Goal: Ask a question

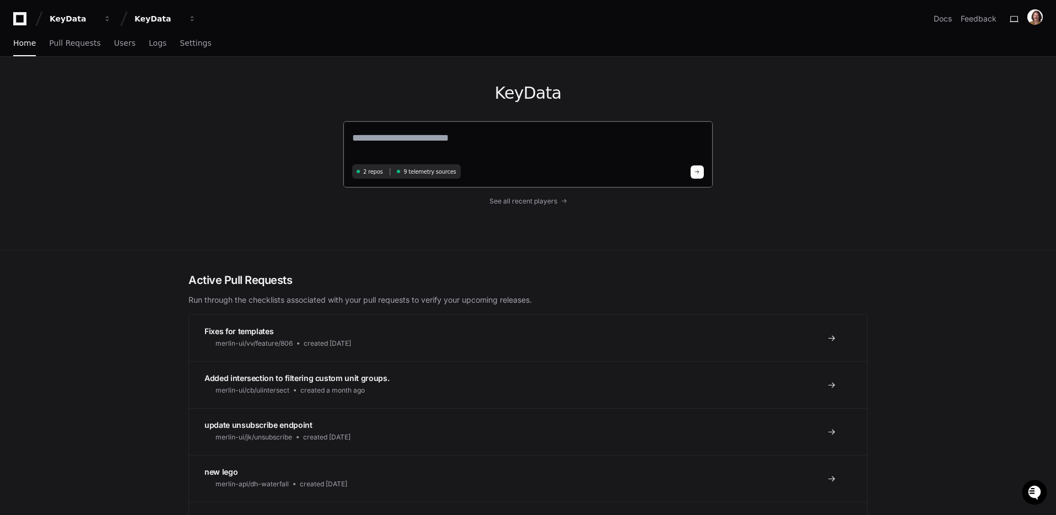
click at [460, 150] on textarea at bounding box center [528, 145] width 352 height 31
type textarea "*"
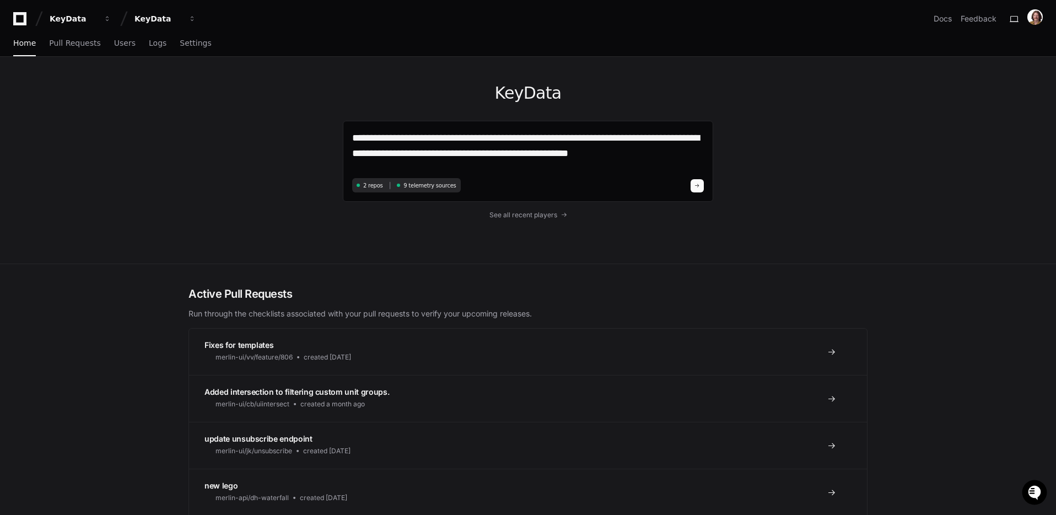
type textarea "**********"
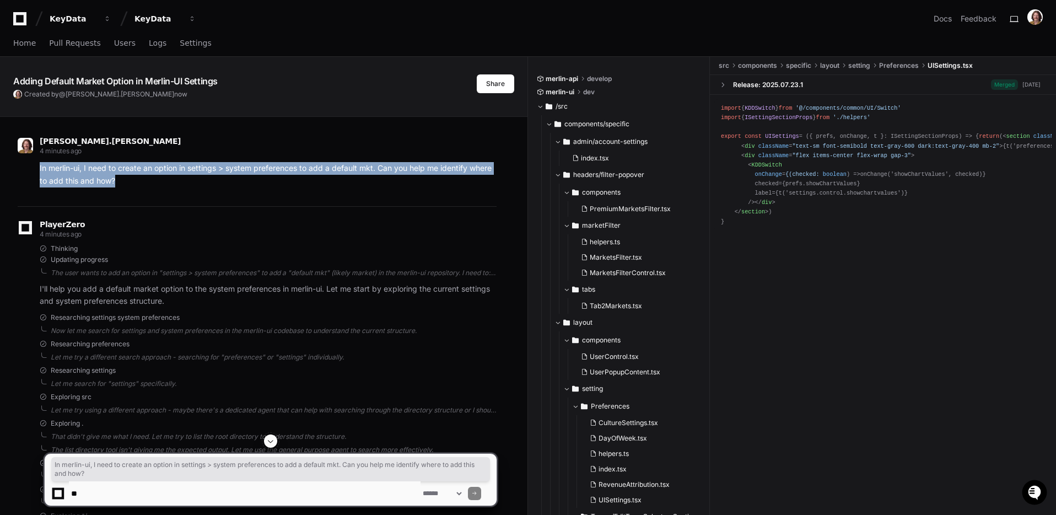
drag, startPoint x: 40, startPoint y: 169, endPoint x: 121, endPoint y: 190, distance: 84.4
click at [120, 189] on div "[PERSON_NAME].[PERSON_NAME] 4 minutes ago In merlin-ui, I need to create an opt…" at bounding box center [257, 165] width 479 height 83
copy p "In merlin-ui, I need to create an option in settings > system preferences to ad…"
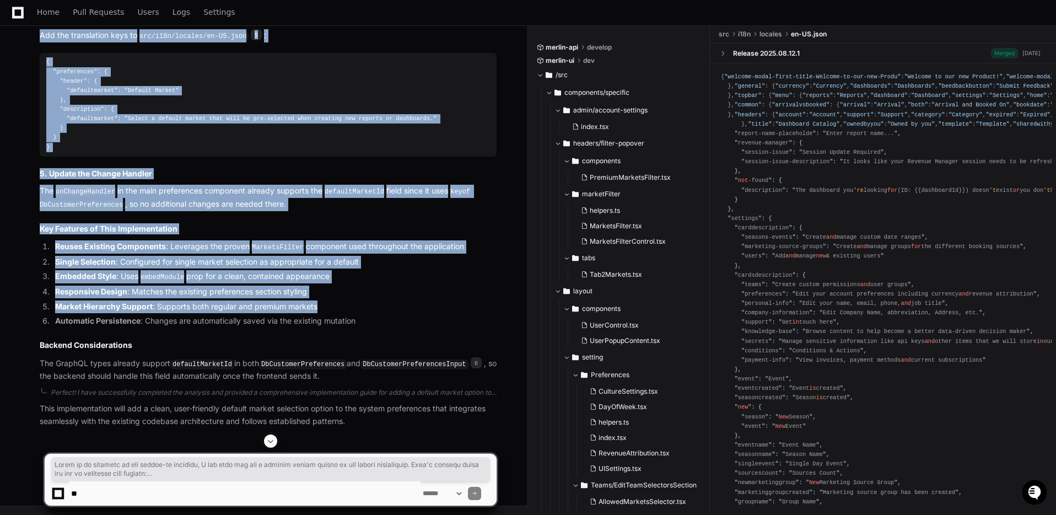
scroll to position [2663, 0]
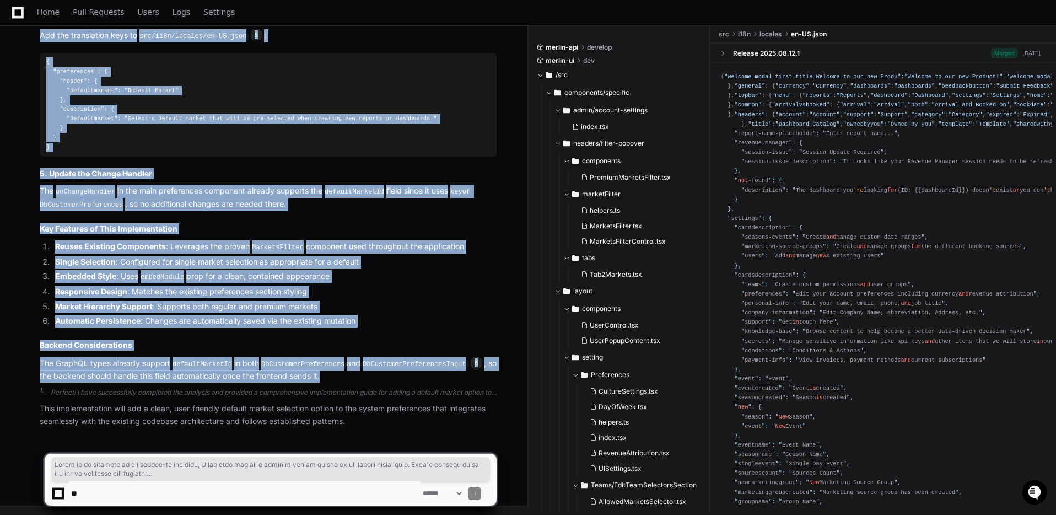
drag, startPoint x: 86, startPoint y: 234, endPoint x: 353, endPoint y: 380, distance: 304.5
copy article "Based on my analysis of the merlin-ui codebase, I can help you add a default ma…"
